Goal: Find specific page/section: Find specific page/section

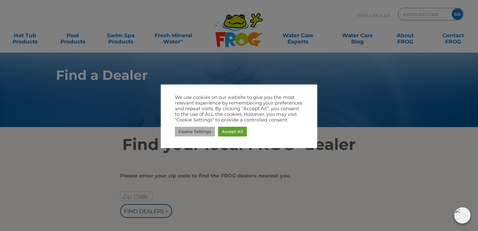
click at [196, 130] on link "Cookie Settings" at bounding box center [195, 132] width 40 height 10
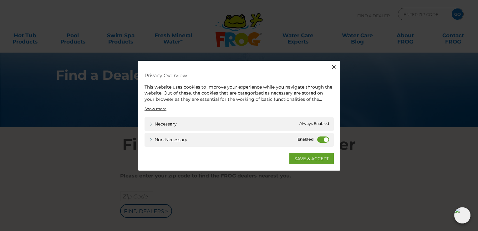
click at [333, 66] on icon "button" at bounding box center [334, 67] width 4 height 4
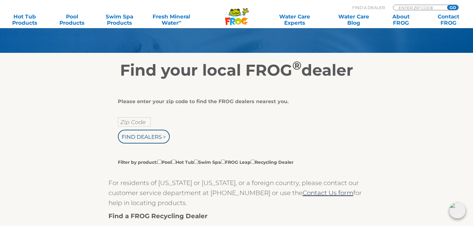
scroll to position [69, 0]
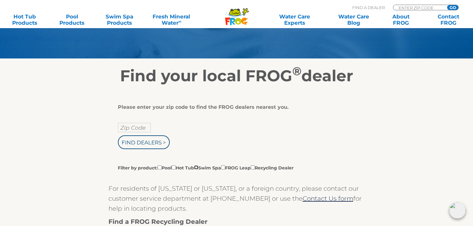
click at [198, 169] on input "Filter by product: Pool Hot Tub Swim Spa FROG Leap Recycling Dealer" at bounding box center [196, 168] width 4 height 4
checkbox input "true"
click at [134, 130] on input "text" at bounding box center [134, 127] width 33 height 9
type input "75068"
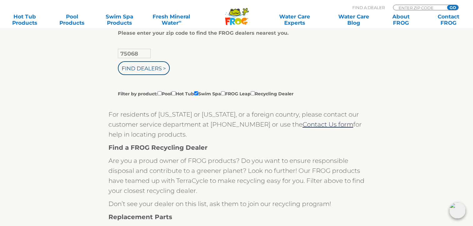
scroll to position [90, 0]
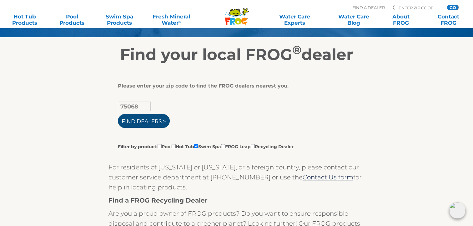
click at [151, 121] on input "Find Dealers >" at bounding box center [144, 121] width 52 height 14
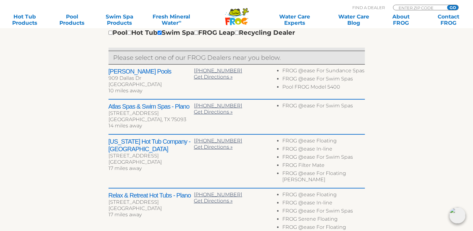
scroll to position [233, 0]
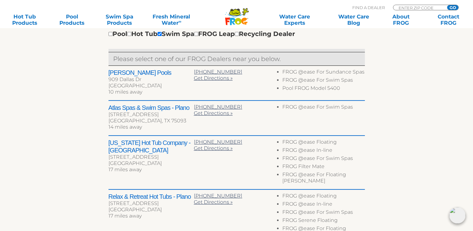
click at [116, 82] on div "909 Dallas Dr" at bounding box center [151, 79] width 85 height 6
drag, startPoint x: 116, startPoint y: 82, endPoint x: 112, endPoint y: 72, distance: 10.4
click at [112, 72] on h2 "[PERSON_NAME] Pools" at bounding box center [151, 73] width 85 height 8
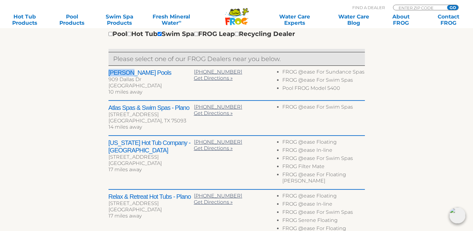
click at [112, 72] on h2 "[PERSON_NAME] Pools" at bounding box center [151, 73] width 85 height 8
drag, startPoint x: 112, startPoint y: 72, endPoint x: 161, endPoint y: 79, distance: 49.6
click at [161, 79] on div "909 Dallas Dr" at bounding box center [151, 79] width 85 height 6
click at [206, 79] on span "Get Directions »" at bounding box center [213, 78] width 39 height 6
